Goal: Task Accomplishment & Management: Manage account settings

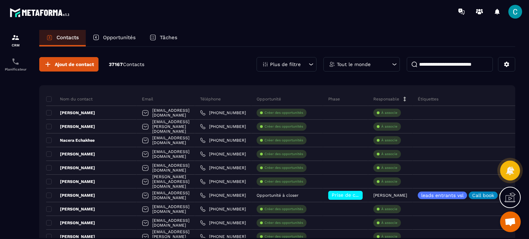
click at [377, 62] on div "Tout le monde" at bounding box center [361, 64] width 76 height 14
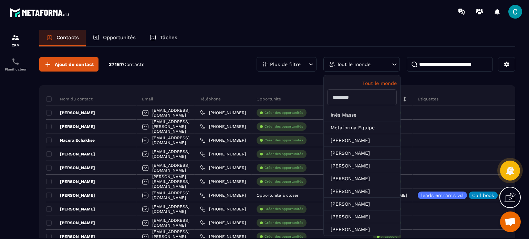
click at [365, 92] on input "text" at bounding box center [362, 98] width 70 height 16
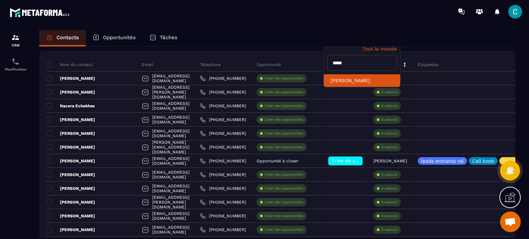
type input "*****"
click at [362, 81] on li "[PERSON_NAME]" at bounding box center [362, 80] width 76 height 13
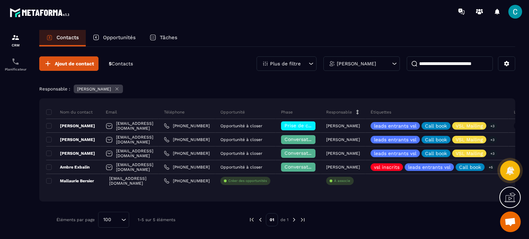
scroll to position [0, 0]
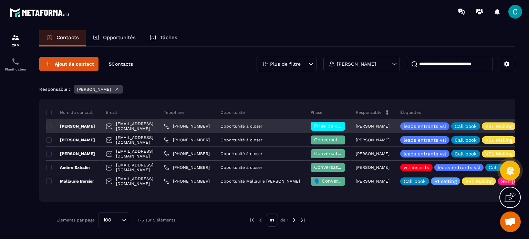
click at [337, 125] on span "Prise de contact effectuée" at bounding box center [346, 126] width 64 height 6
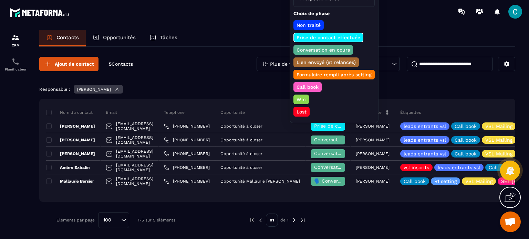
click at [333, 51] on p "Conversation en cours" at bounding box center [322, 49] width 55 height 7
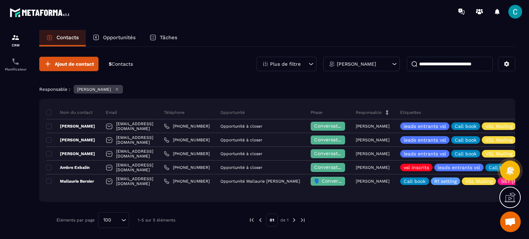
click at [117, 37] on p "Opportunités" at bounding box center [119, 37] width 33 height 6
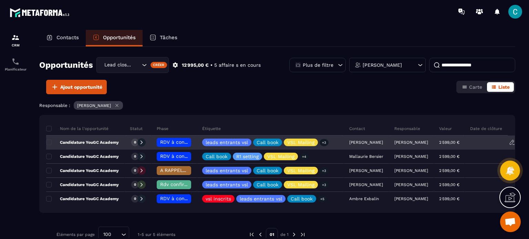
click at [173, 141] on span "RDV à confimer ❓" at bounding box center [182, 142] width 44 height 6
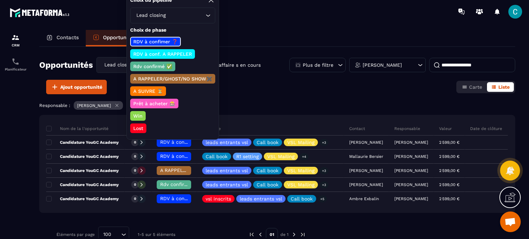
click at [163, 67] on p "Rdv confirmé ✅" at bounding box center [152, 66] width 41 height 7
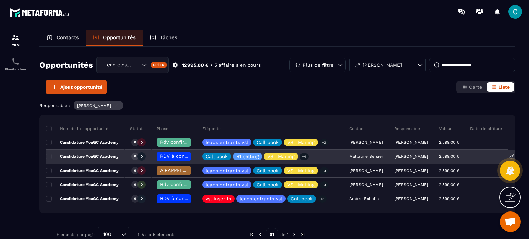
click at [172, 157] on span "RDV à confimer ❓" at bounding box center [182, 157] width 44 height 6
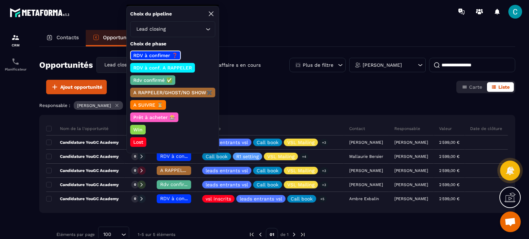
click at [158, 80] on p "Rdv confirmé ✅" at bounding box center [152, 80] width 41 height 7
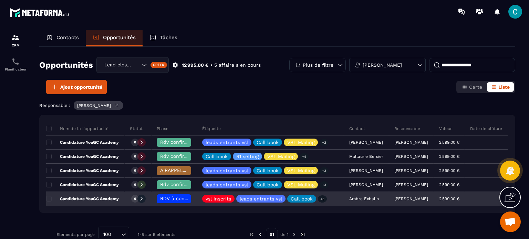
click at [176, 197] on span "RDV à confimer ❓" at bounding box center [182, 199] width 44 height 6
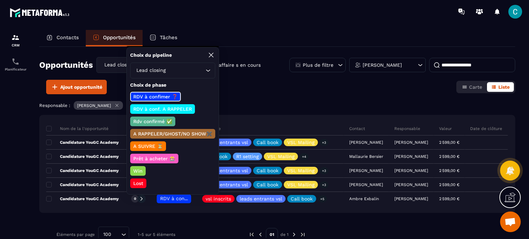
click at [247, 112] on div "Opportunités Lead closing Créer 12 995,00 € • 5 affaire s en cours Plus de filt…" at bounding box center [277, 142] width 476 height 191
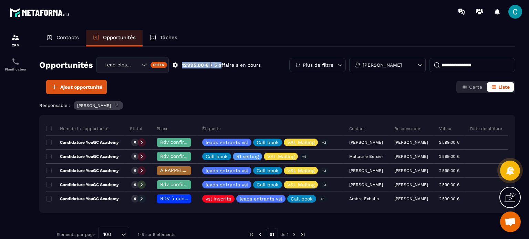
drag, startPoint x: 182, startPoint y: 64, endPoint x: 222, endPoint y: 62, distance: 39.3
click at [222, 61] on div "Opportunités Lead closing Créer 12 995,00 € • 5 affaire s en cours" at bounding box center [149, 65] width 221 height 16
click at [210, 78] on div "Opportunités Lead closing Créer 12 995,00 € • 5 affaire s en cours Plus de filt…" at bounding box center [277, 68] width 476 height 23
click at [190, 73] on div "Opportunités Lead closing Créer 12 995,00 € • 5 affaire s en cours Plus de filt…" at bounding box center [277, 68] width 476 height 23
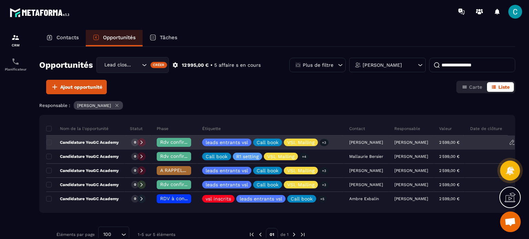
click at [140, 141] on icon at bounding box center [141, 142] width 5 height 5
